Goal: Complete application form

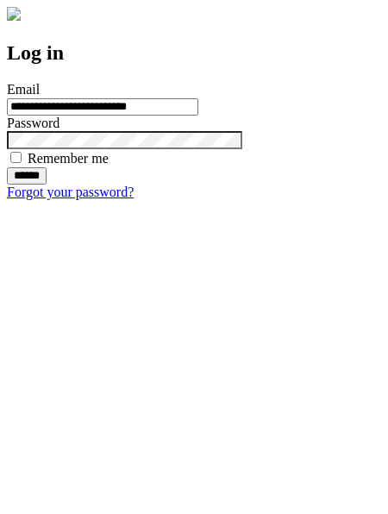
type input "**********"
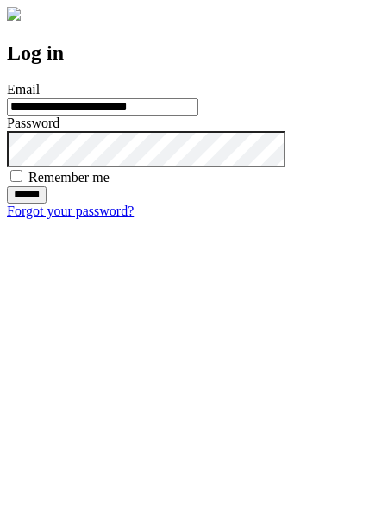
click at [47, 204] on input "******" at bounding box center [27, 194] width 40 height 17
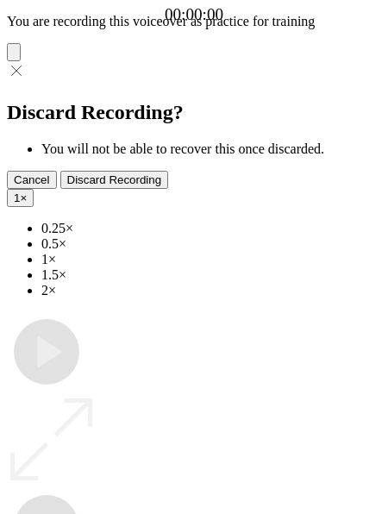
type input "**********"
